Goal: Feedback & Contribution: Submit feedback/report problem

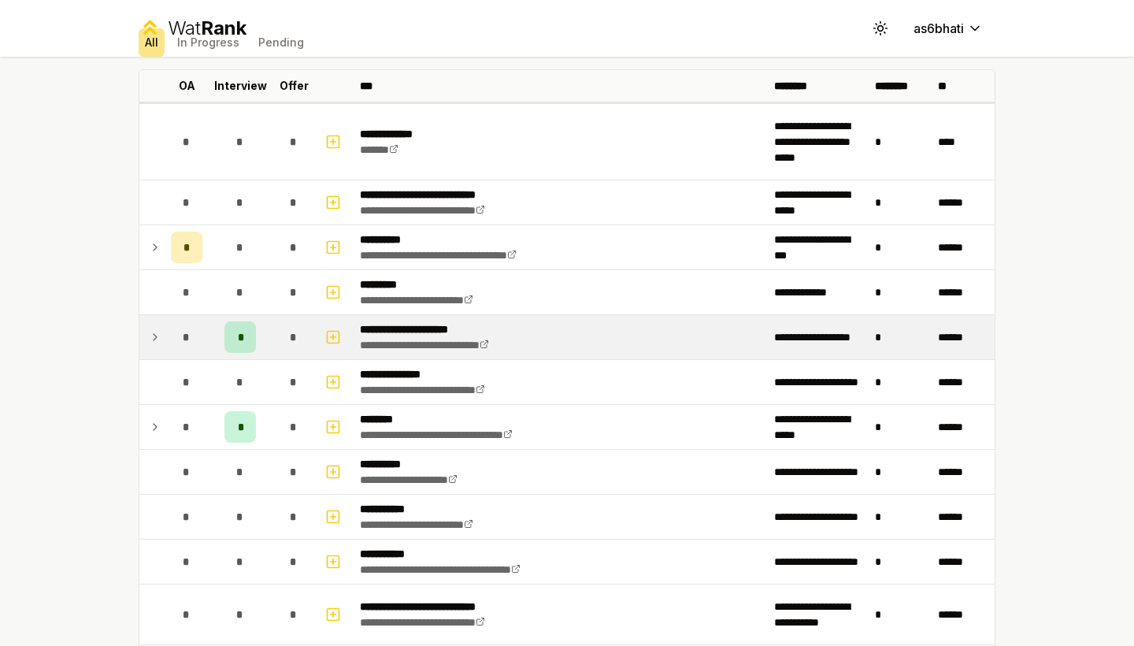
scroll to position [86, 0]
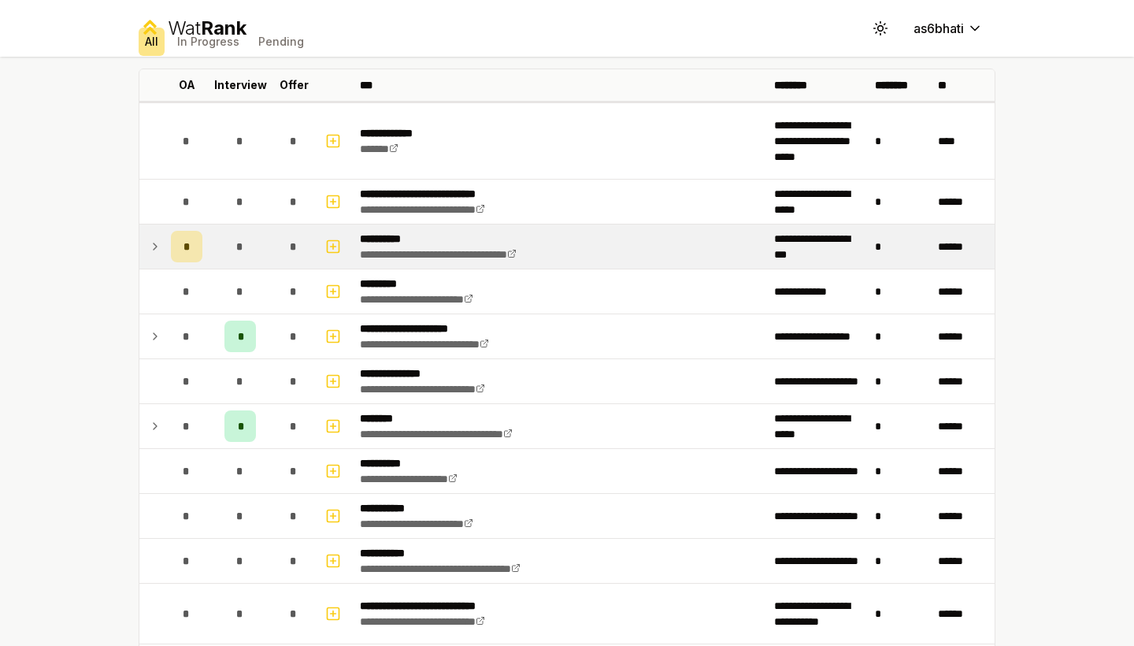
click at [151, 243] on icon at bounding box center [155, 246] width 13 height 19
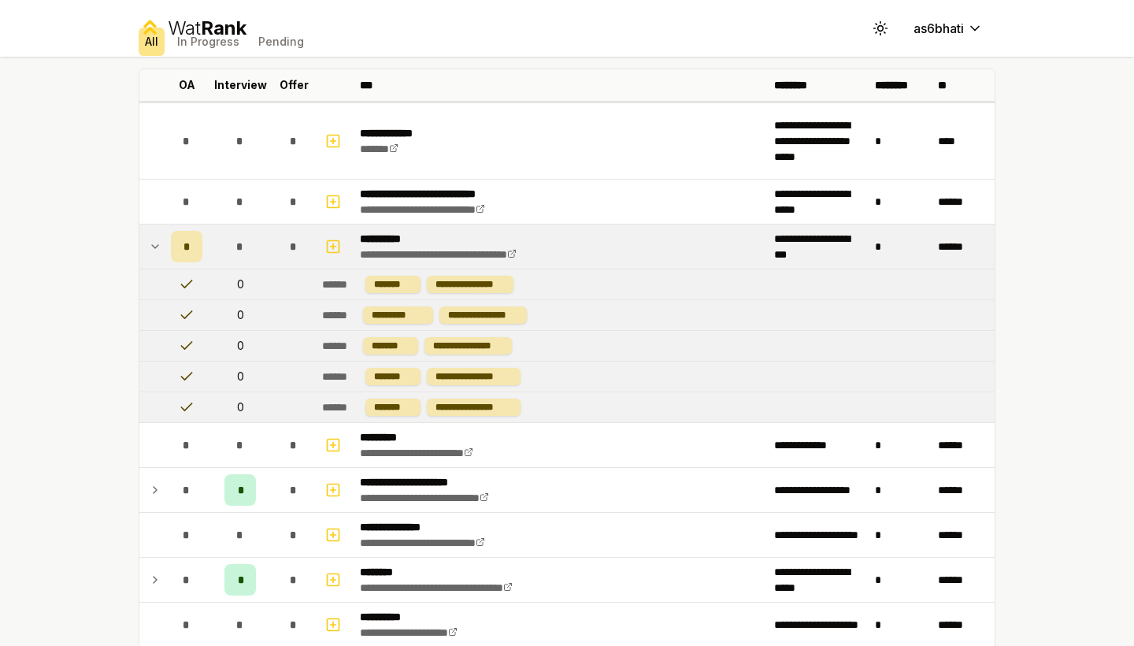
click at [154, 243] on icon at bounding box center [155, 246] width 13 height 19
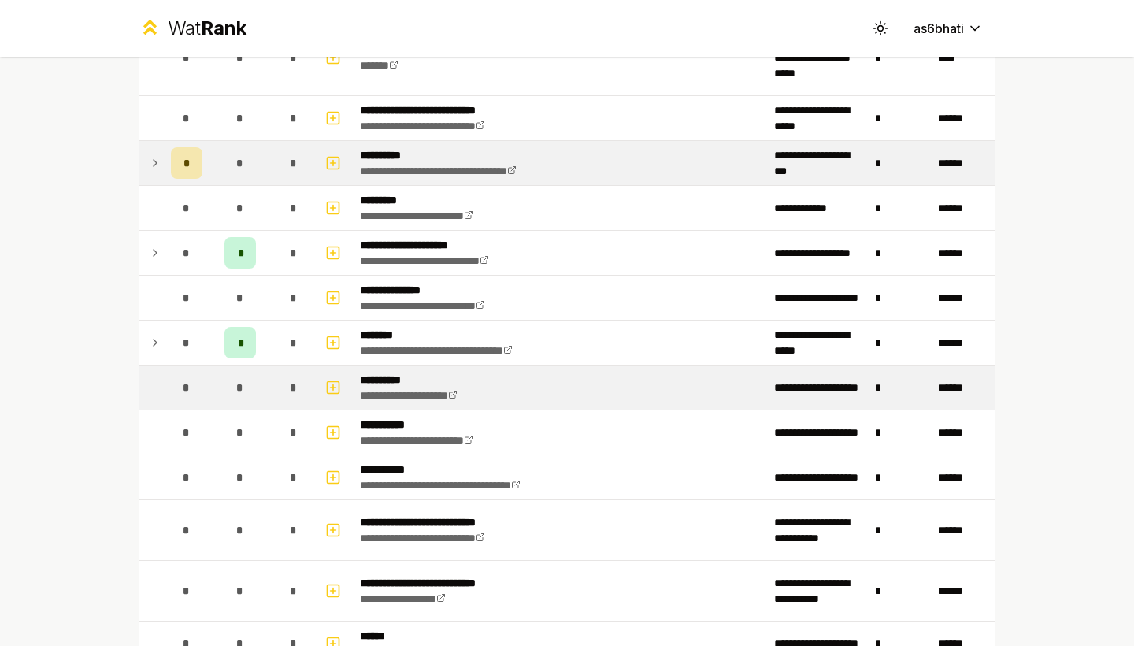
scroll to position [170, 0]
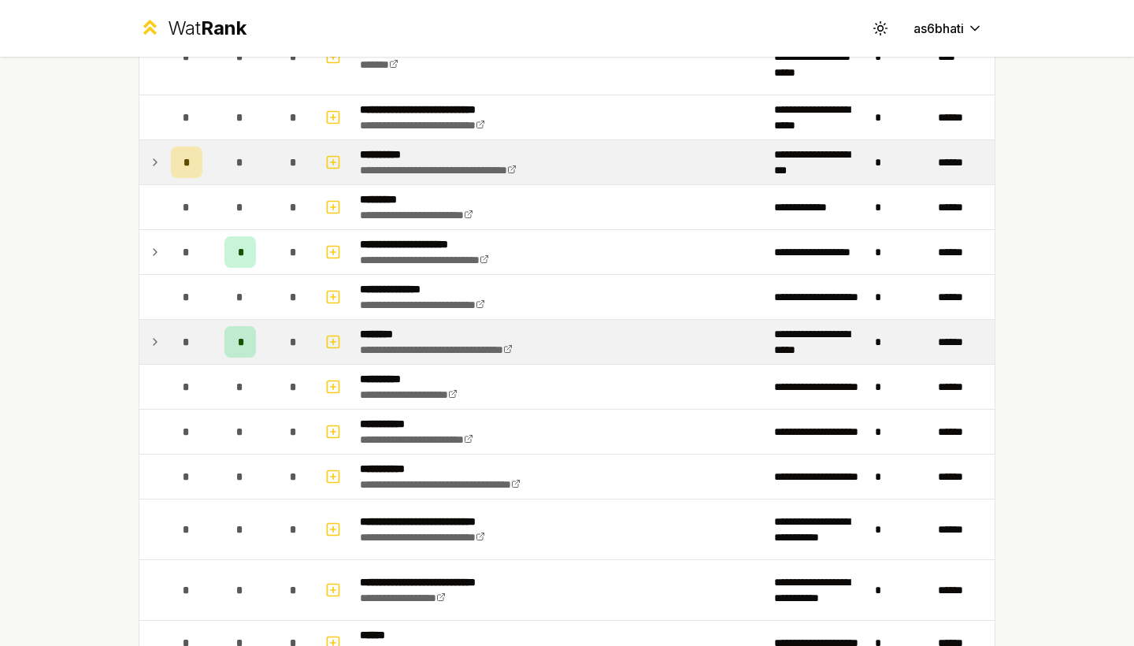
click at [154, 338] on icon at bounding box center [155, 341] width 13 height 19
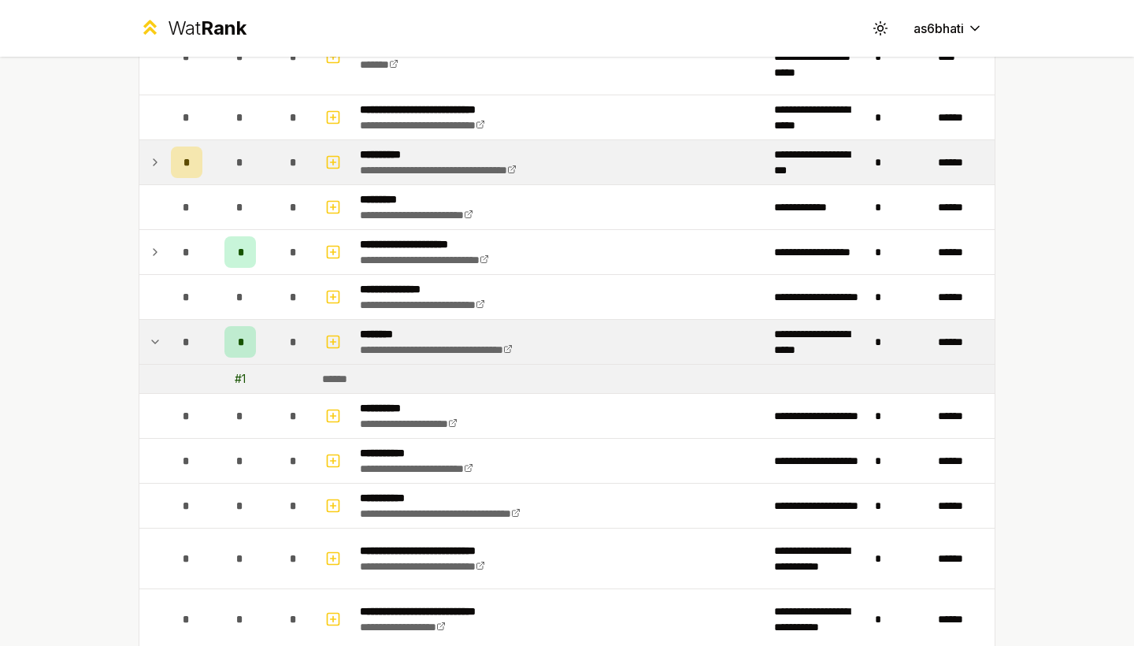
click at [155, 338] on icon at bounding box center [155, 341] width 13 height 19
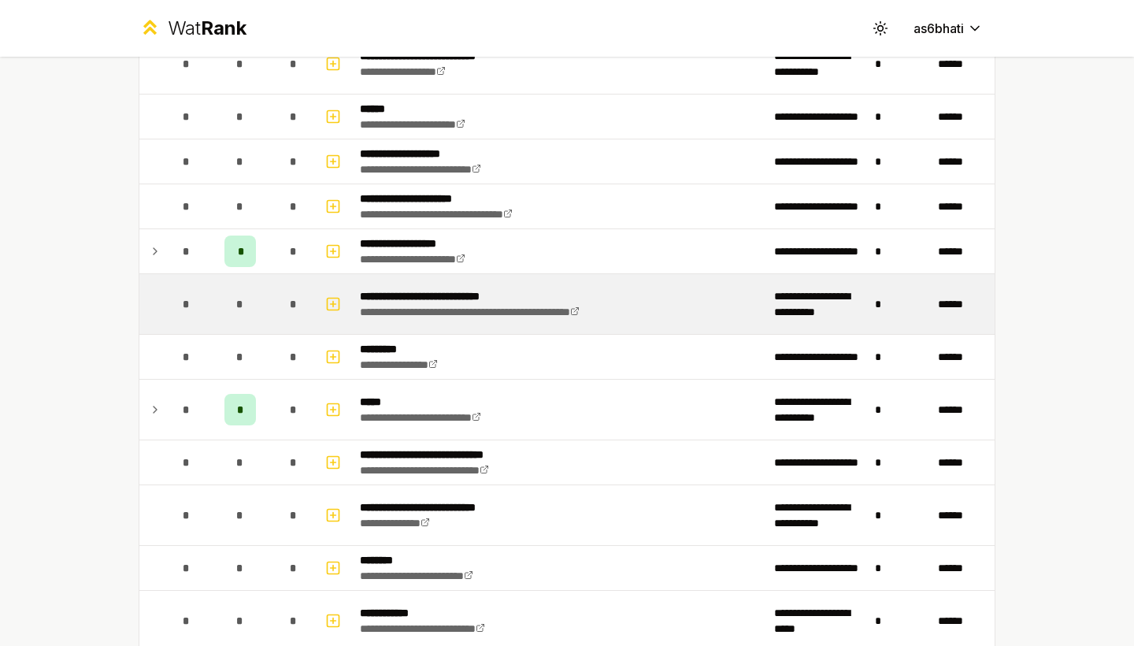
scroll to position [700, 0]
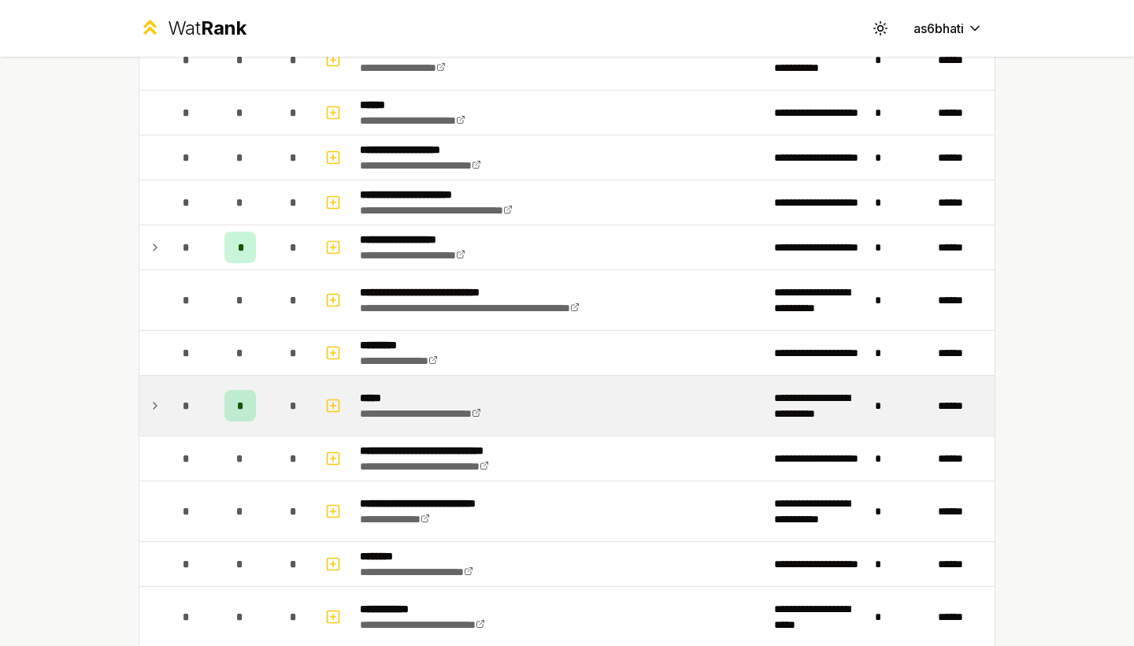
click at [162, 407] on td at bounding box center [151, 406] width 25 height 60
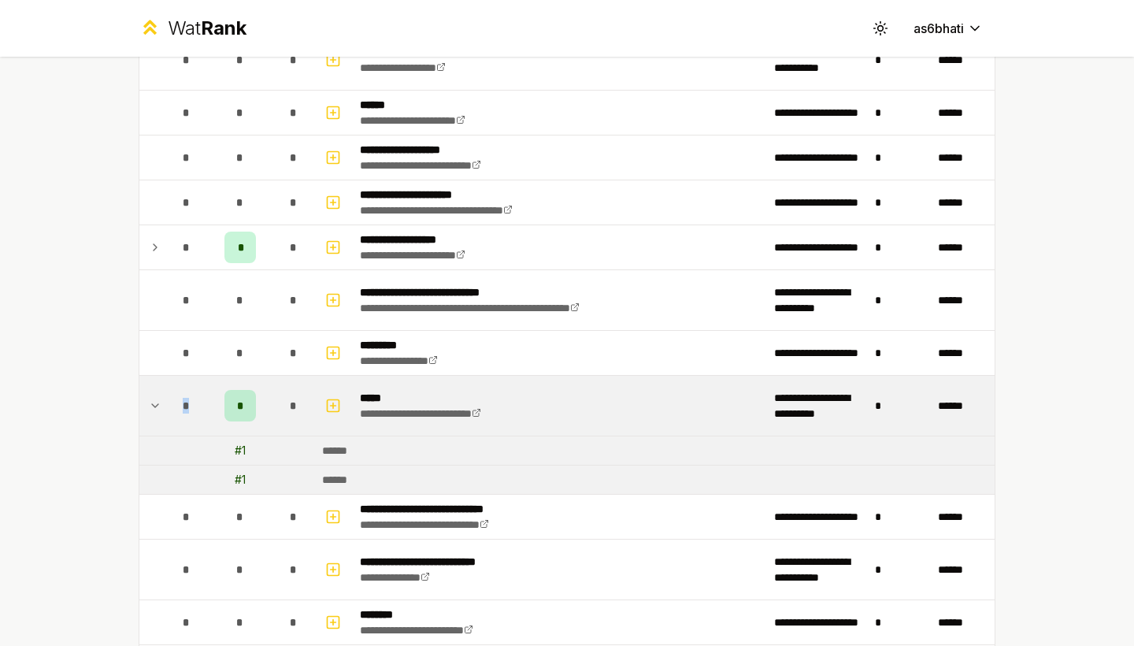
click at [162, 407] on td at bounding box center [151, 406] width 25 height 60
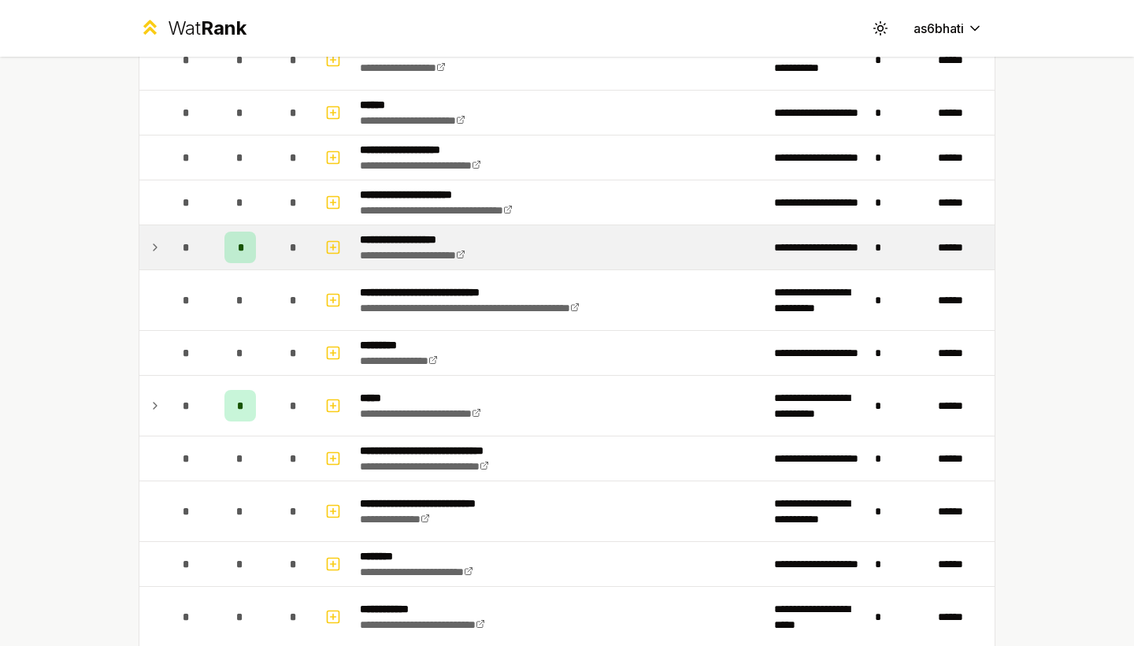
click at [164, 245] on td at bounding box center [151, 247] width 25 height 44
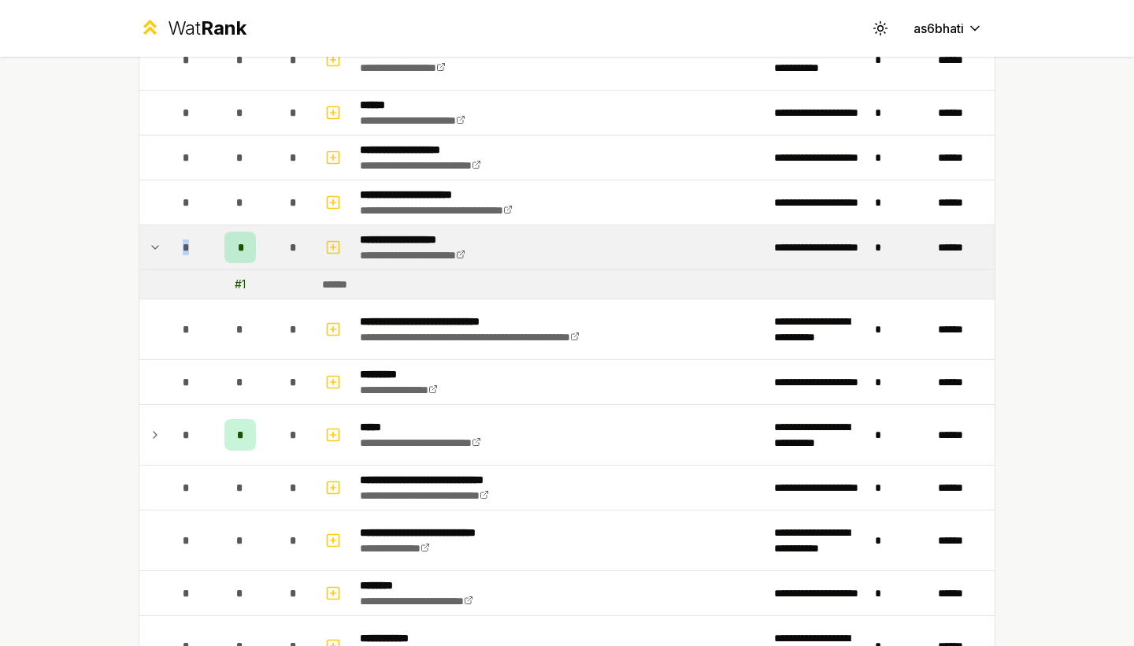
click at [164, 245] on td at bounding box center [151, 247] width 25 height 44
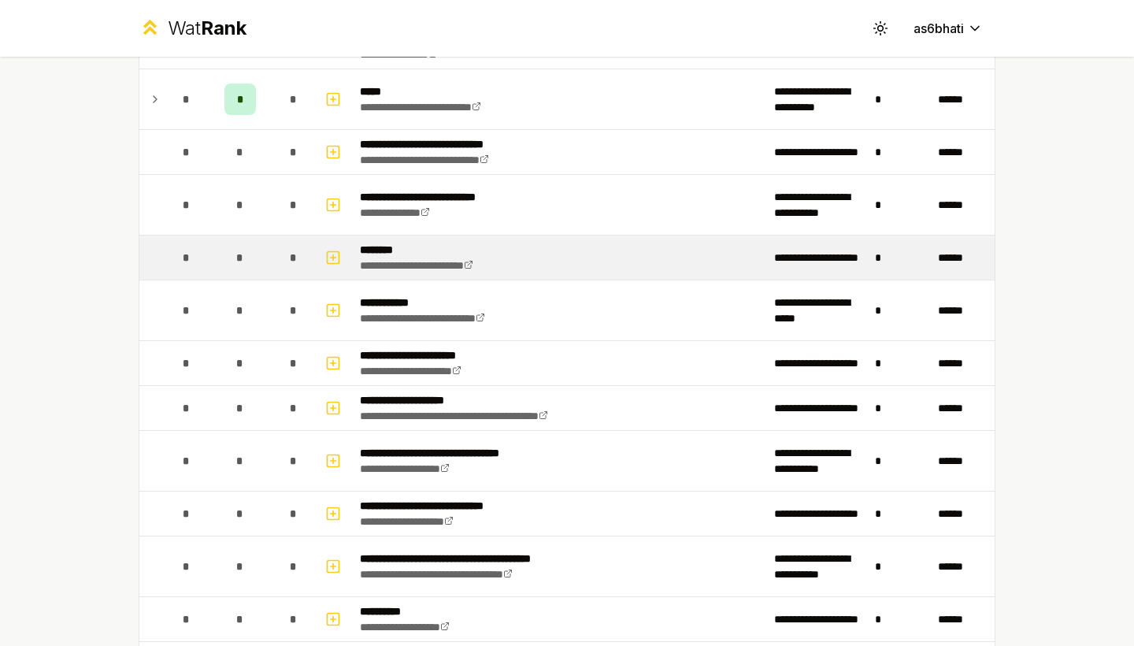
scroll to position [1004, 0]
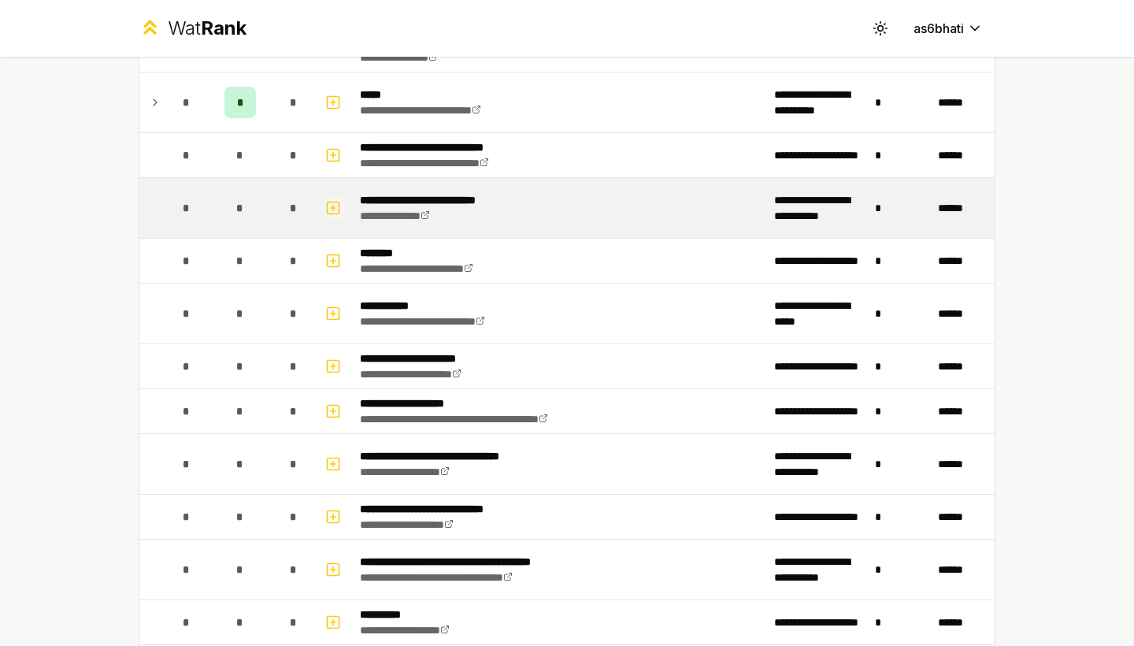
click at [329, 209] on icon "button" at bounding box center [333, 208] width 16 height 19
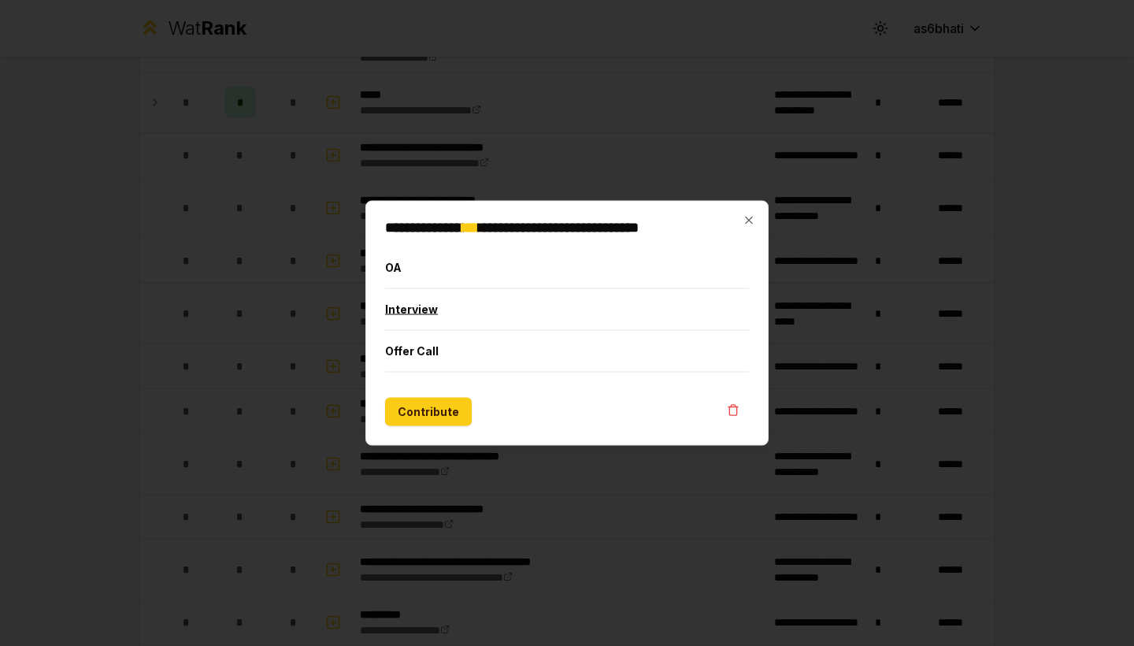
click at [426, 314] on button "Interview" at bounding box center [567, 309] width 364 height 41
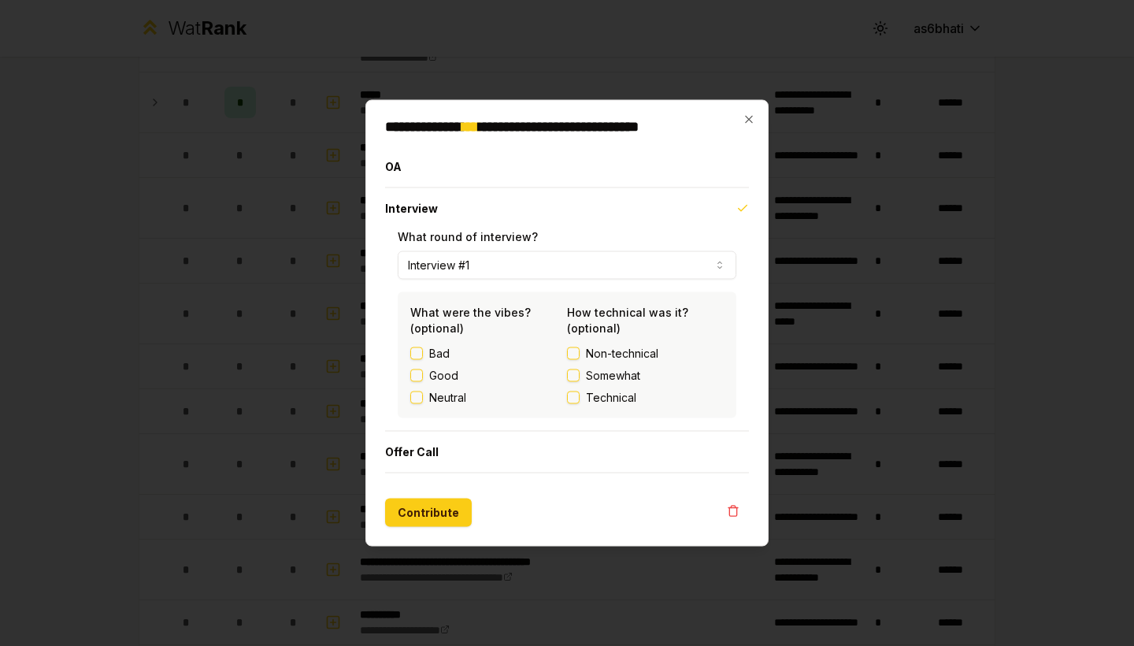
click at [419, 376] on button "Good" at bounding box center [416, 375] width 13 height 13
click at [577, 376] on button "Somewhat" at bounding box center [573, 375] width 13 height 13
click at [444, 511] on button "Contribute" at bounding box center [428, 513] width 87 height 28
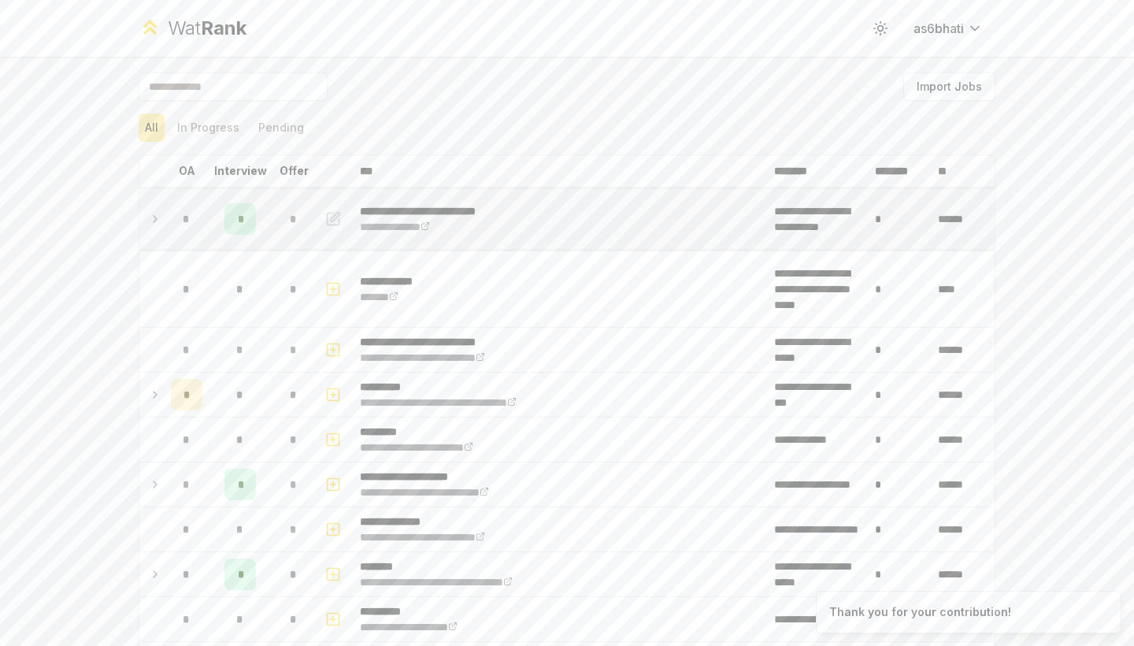
scroll to position [0, 0]
click at [156, 218] on icon at bounding box center [155, 219] width 3 height 6
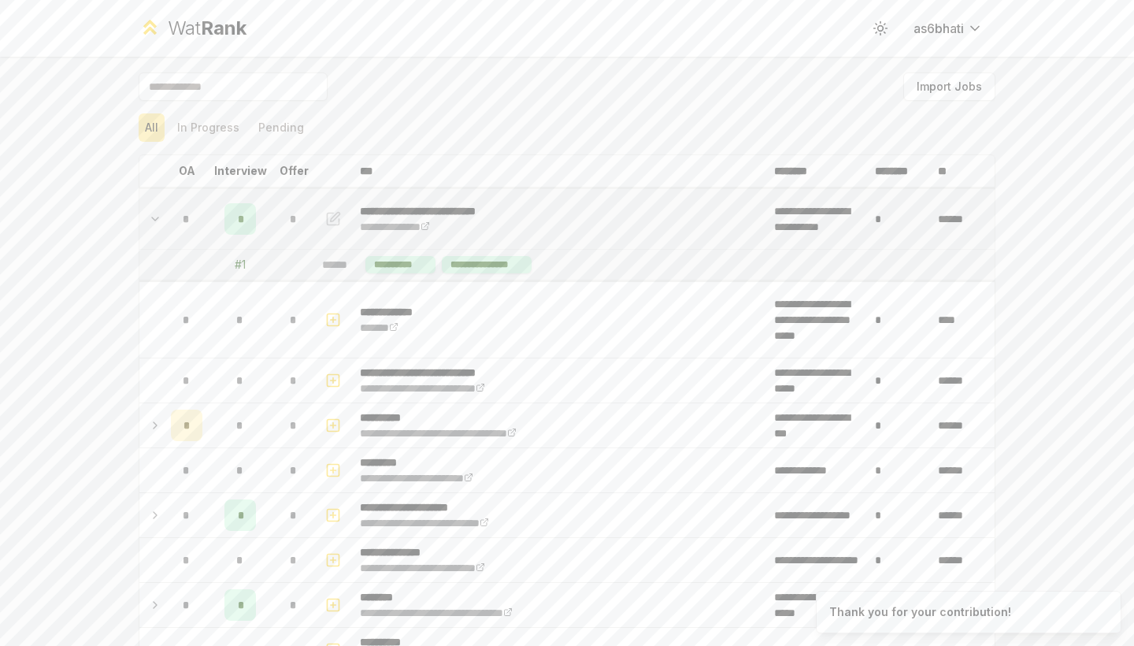
click at [243, 220] on span "*" at bounding box center [240, 219] width 5 height 16
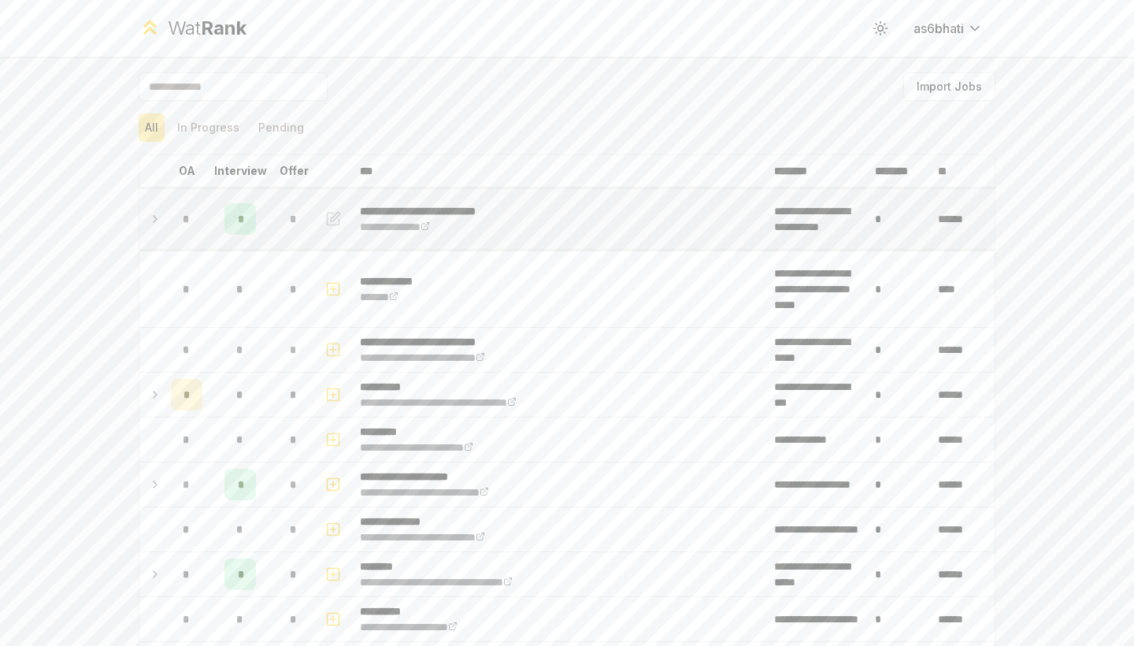
click at [243, 221] on div "*" at bounding box center [241, 219] width 32 height 32
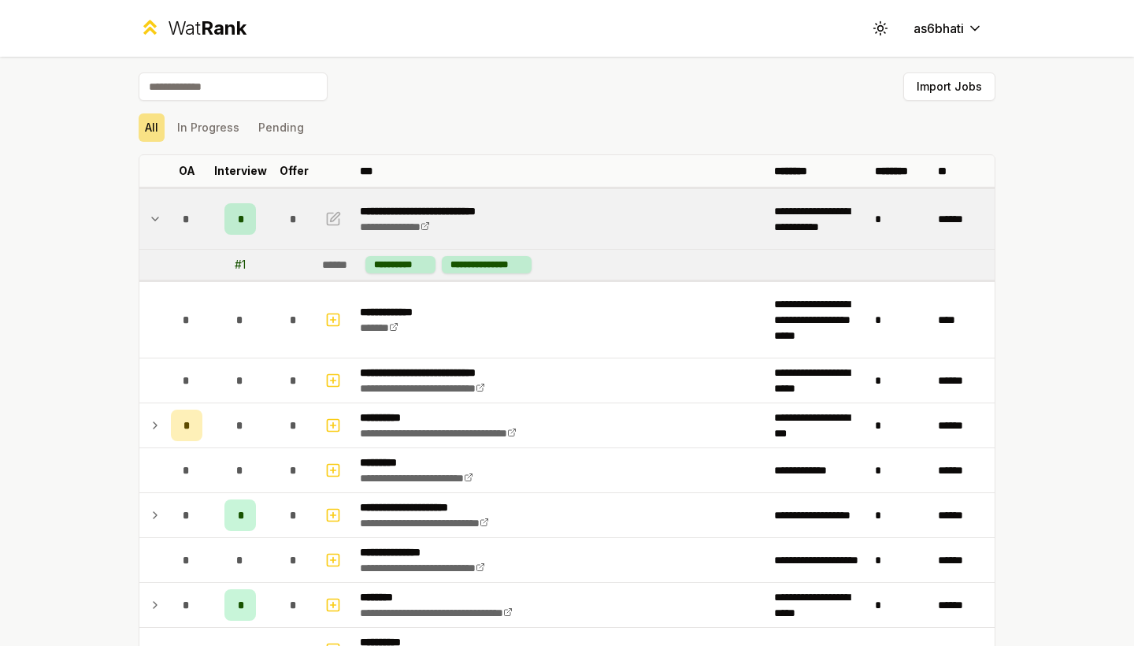
click at [243, 222] on div "*" at bounding box center [241, 219] width 32 height 32
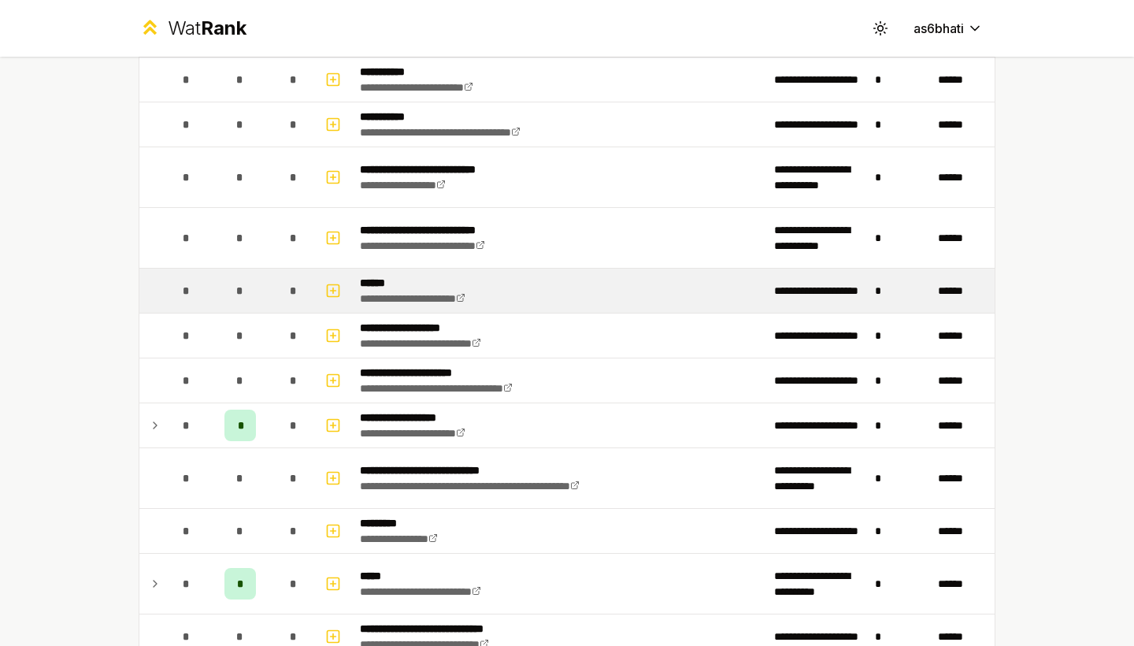
scroll to position [604, 0]
